Goal: Find specific page/section: Find specific page/section

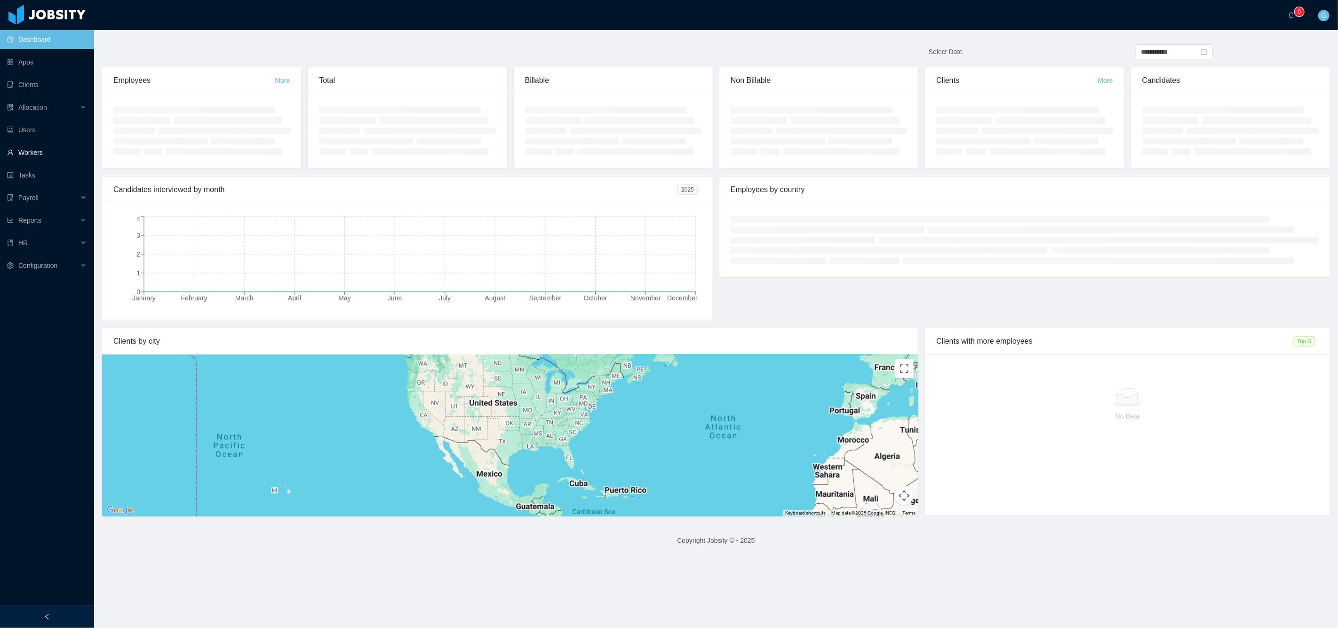
click at [43, 144] on link "Workers" at bounding box center [47, 152] width 80 height 19
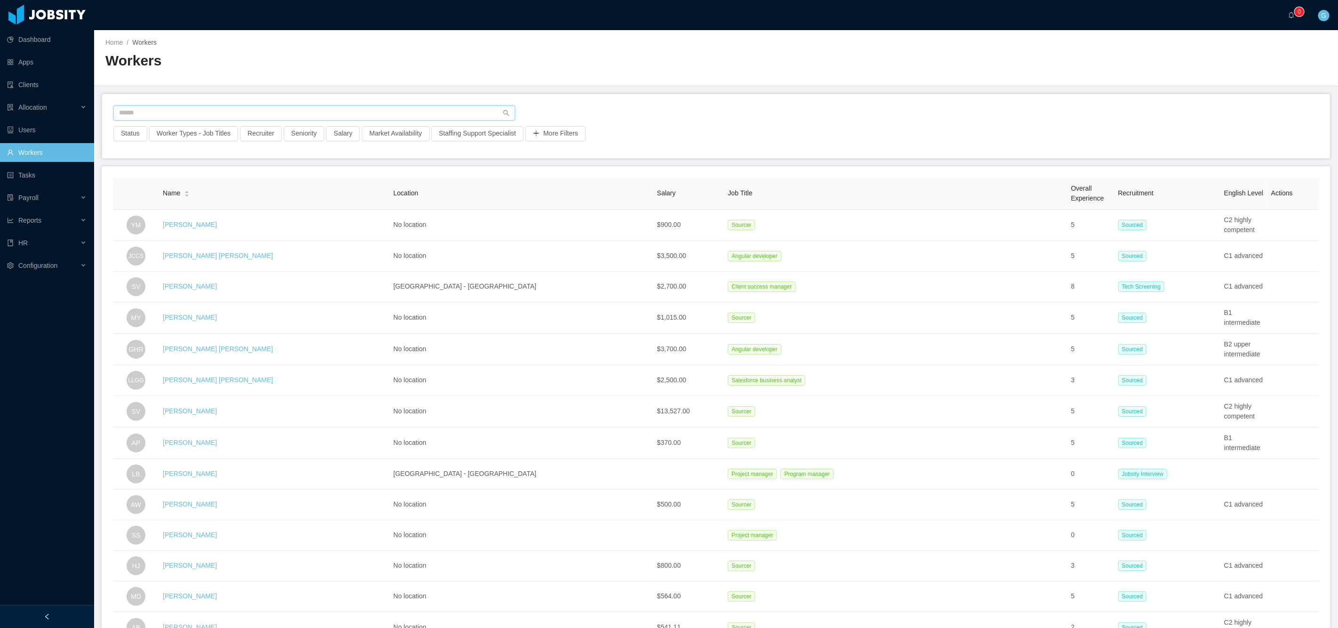
click at [198, 112] on input "text" at bounding box center [314, 112] width 402 height 15
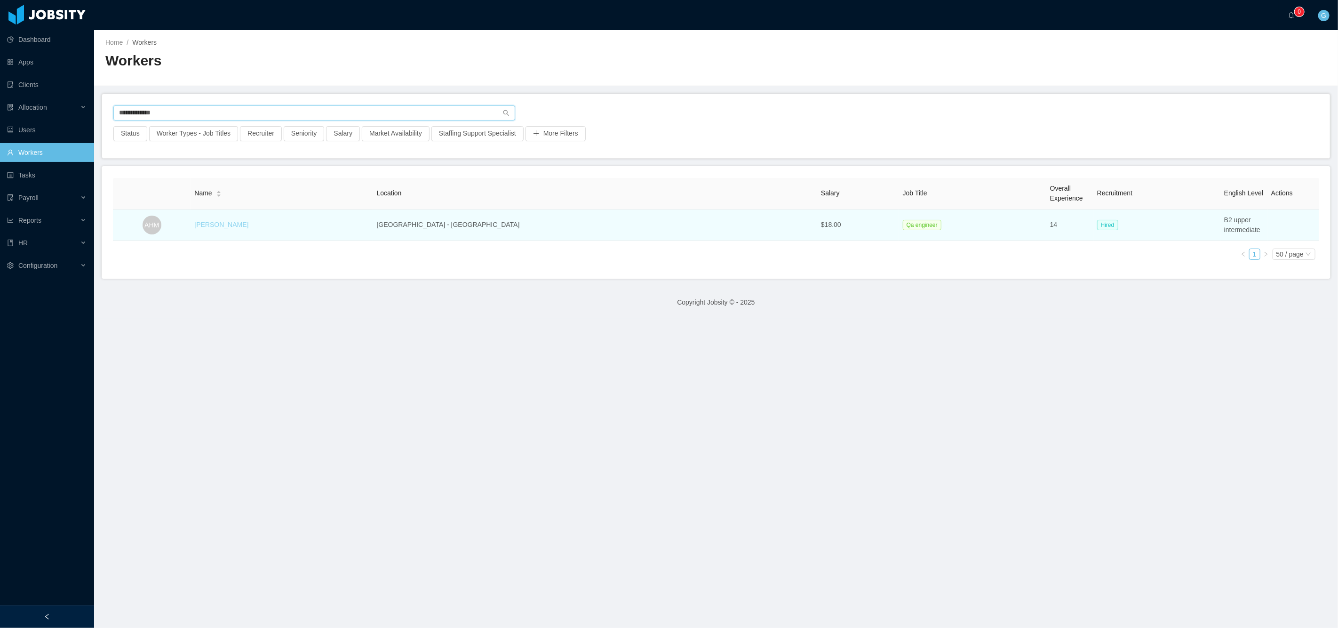
type input "**********"
click at [241, 223] on link "[PERSON_NAME]" at bounding box center [221, 225] width 54 height 8
